Goal: Task Accomplishment & Management: Manage account settings

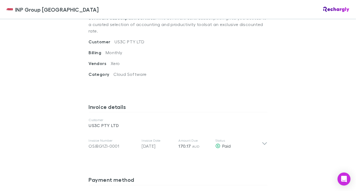
scroll to position [265, 0]
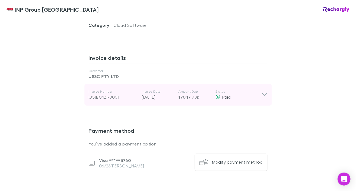
click at [267, 84] on div "Invoice Number OSJBG1ZI-0001 Invoice Date [DATE] Amount Due 170.17 AUD Status P…" at bounding box center [177, 95] width 187 height 22
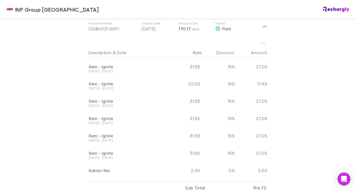
scroll to position [334, 0]
click at [336, 96] on div "INP Group Sydney INP Group Sydney Software subscriptions agreement INP Group Sy…" at bounding box center [178, 95] width 356 height 191
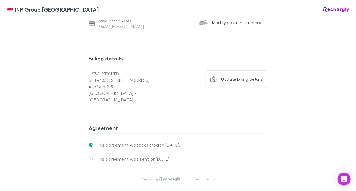
scroll to position [580, 0]
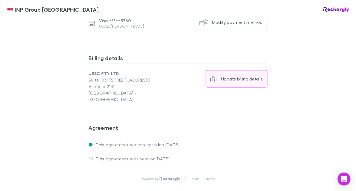
click at [238, 76] on div "Update billing details" at bounding box center [242, 78] width 41 height 5
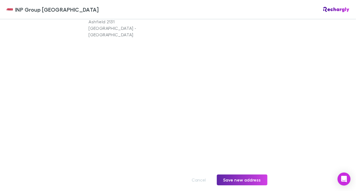
scroll to position [644, 0]
click at [292, 150] on div "INP Group Sydney INP Group Sydney Software subscriptions agreement INP Group Sy…" at bounding box center [178, 95] width 356 height 191
click at [239, 175] on button "Save new address" at bounding box center [242, 180] width 51 height 11
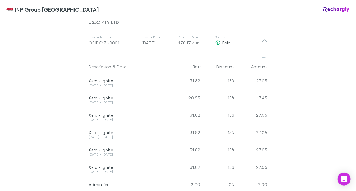
scroll to position [319, 0]
drag, startPoint x: 87, startPoint y: 95, endPoint x: 98, endPoint y: 97, distance: 11.2
click at [98, 101] on div "[DATE] - [DATE]" at bounding box center [128, 104] width 79 height 6
copy div "[DATE]"
drag, startPoint x: 103, startPoint y: 130, endPoint x: 109, endPoint y: 131, distance: 6.5
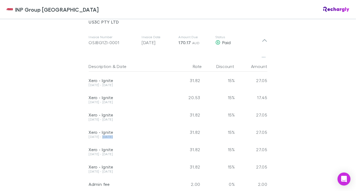
click at [109, 135] on div "[DATE] - [DATE]" at bounding box center [128, 136] width 79 height 3
copy div "[DATE]"
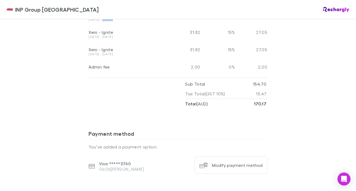
scroll to position [437, 0]
drag, startPoint x: 252, startPoint y: 96, endPoint x: 267, endPoint y: 99, distance: 15.1
click at [267, 99] on div "Description & Date Rate Discount Amount Xero - Ignite [DATE] - [DATE] 31.82 15%…" at bounding box center [177, 21] width 187 height 175
copy strong "170.17"
